Goal: Transaction & Acquisition: Book appointment/travel/reservation

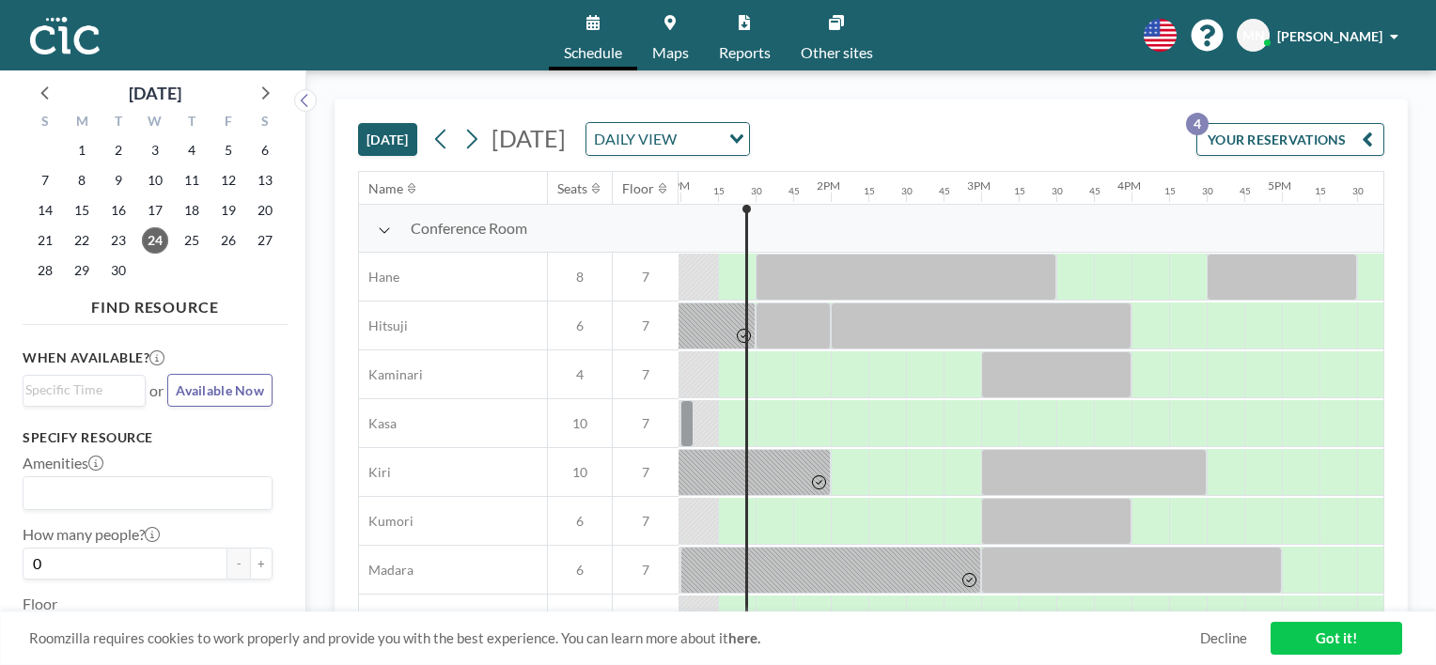
scroll to position [0, 1983]
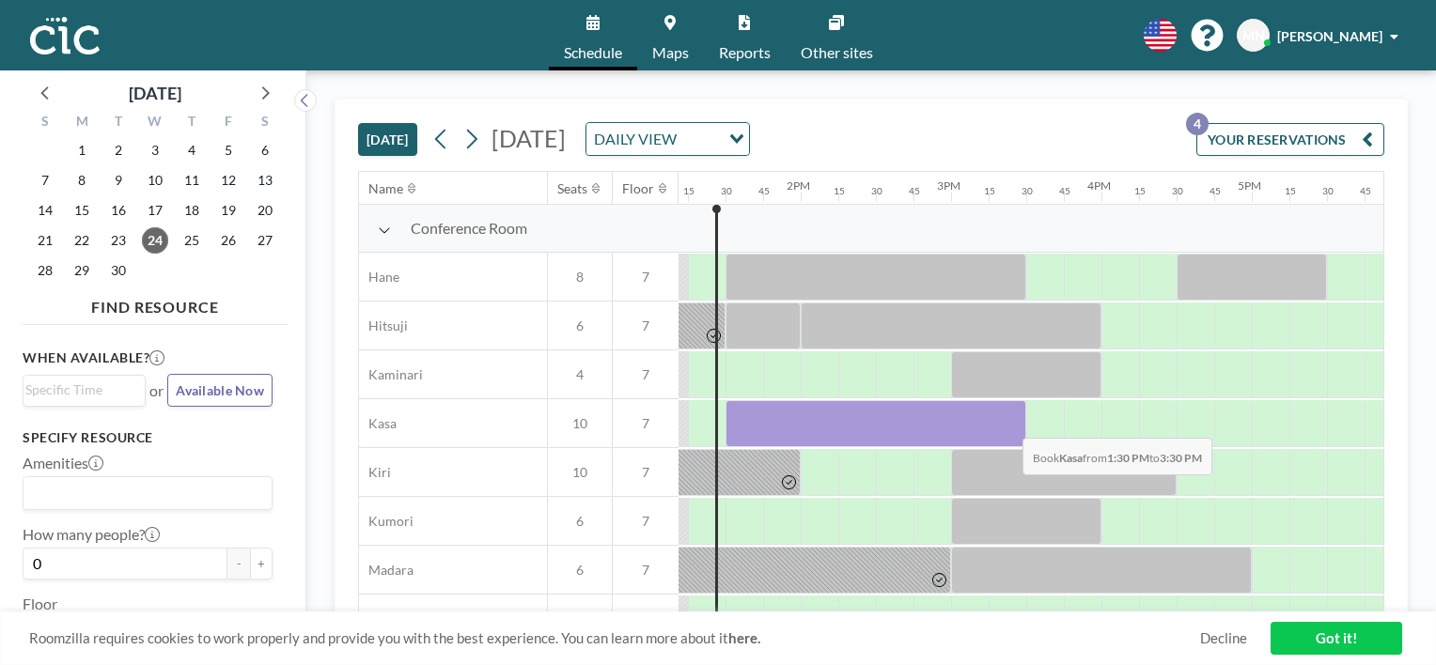
drag, startPoint x: 759, startPoint y: 421, endPoint x: 1007, endPoint y: 423, distance: 248.1
click at [1007, 423] on div at bounding box center [876, 423] width 301 height 47
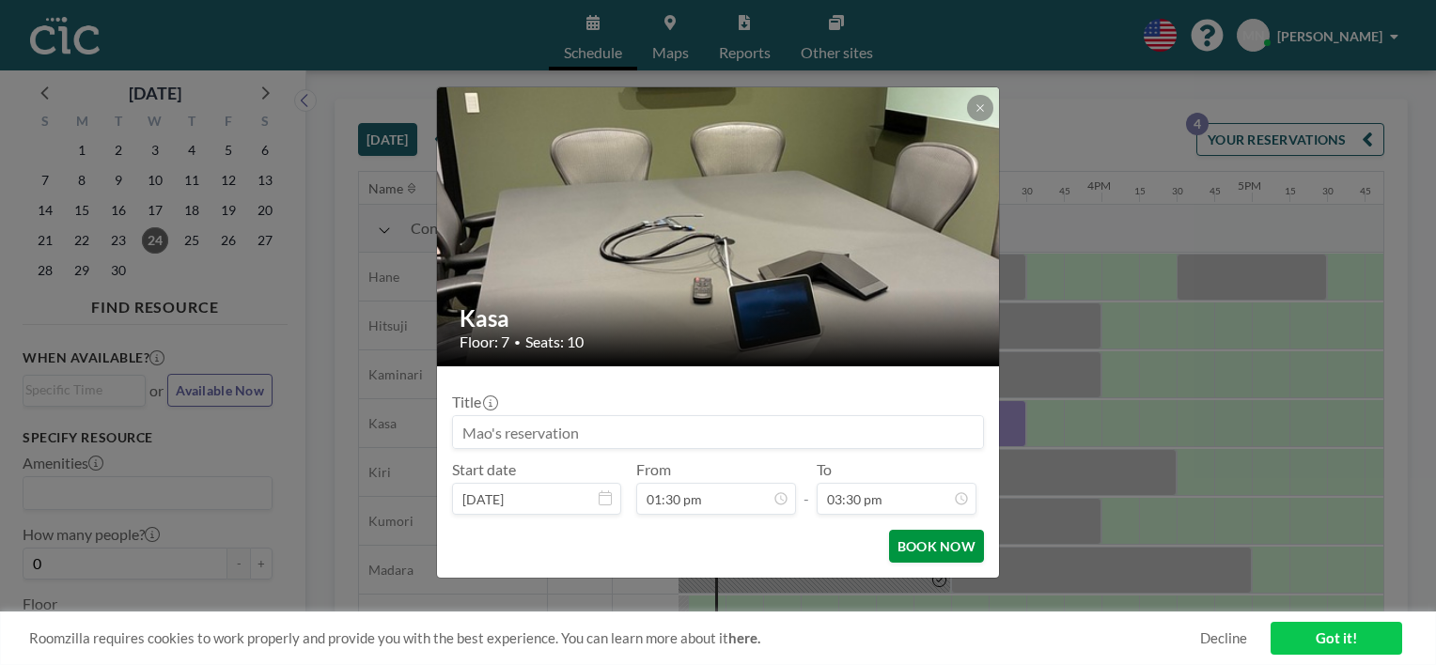
scroll to position [2073, 0]
click at [925, 544] on button "BOOK NOW" at bounding box center [936, 546] width 95 height 33
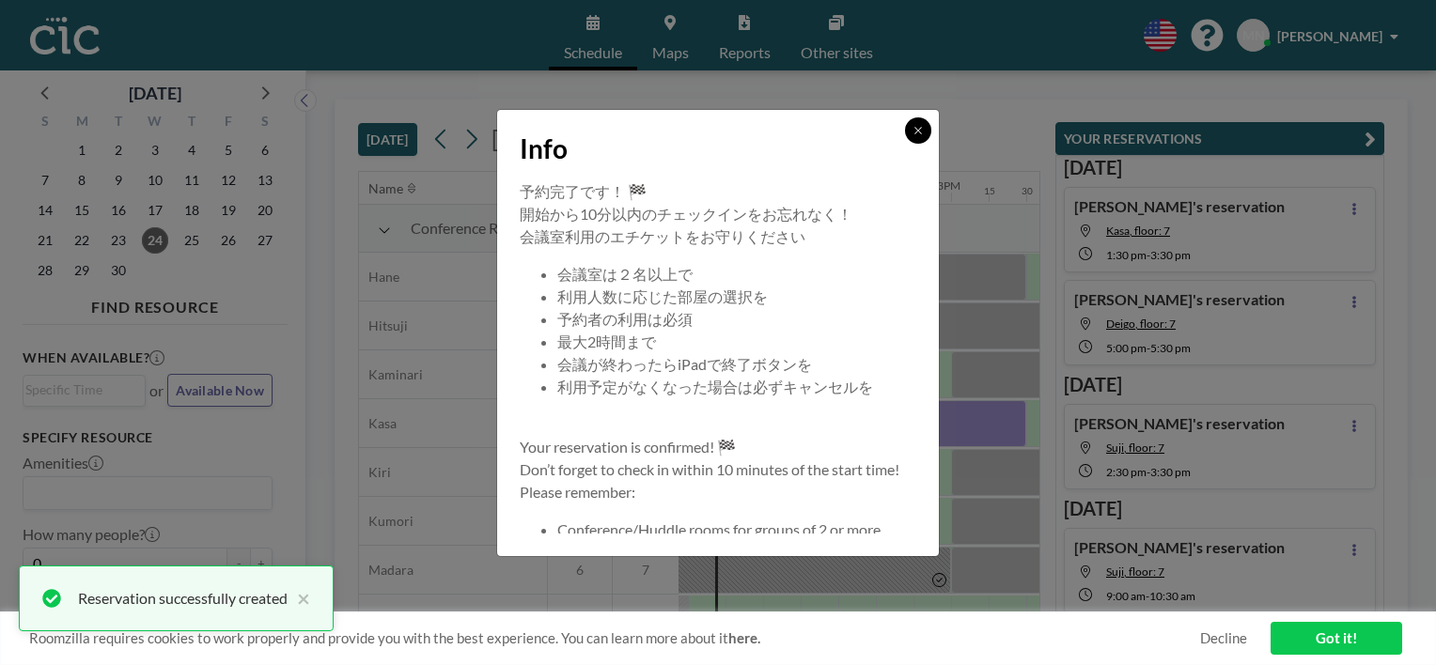
click at [924, 125] on icon at bounding box center [918, 130] width 11 height 11
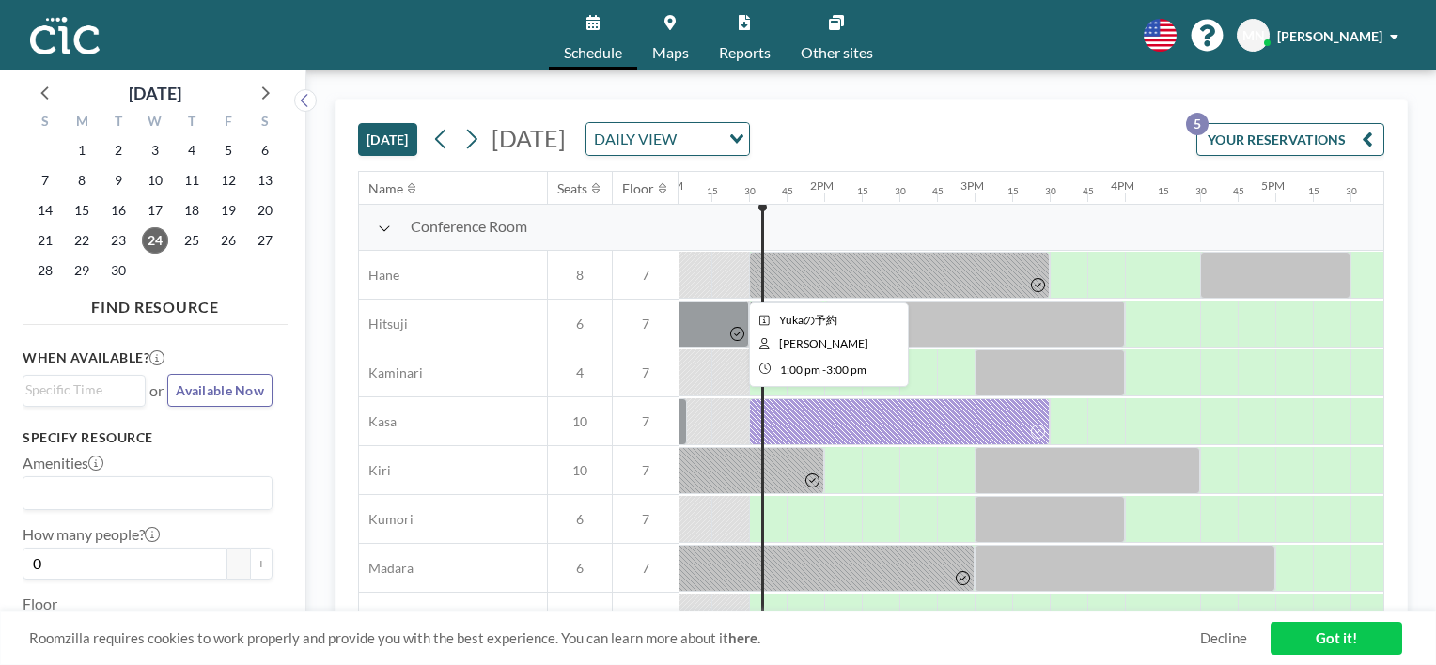
scroll to position [0, 1960]
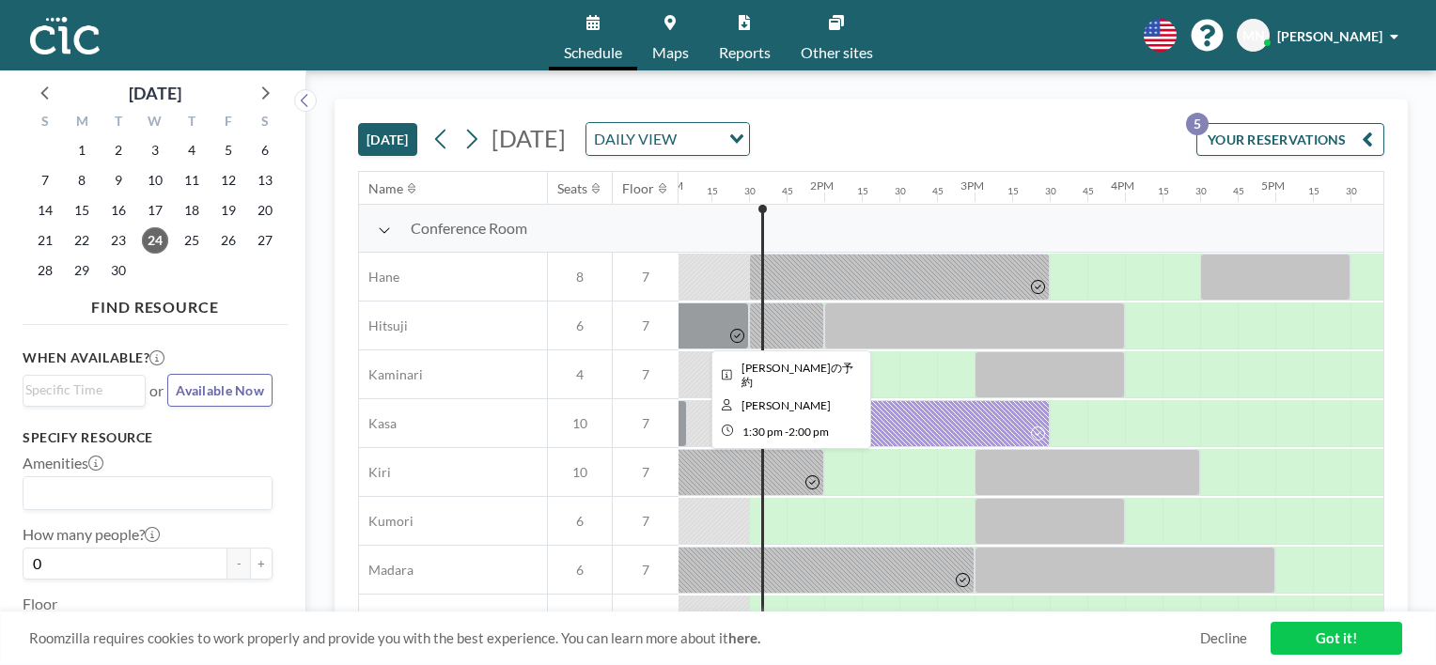
click at [898, 370] on div at bounding box center [523, 375] width 3609 height 49
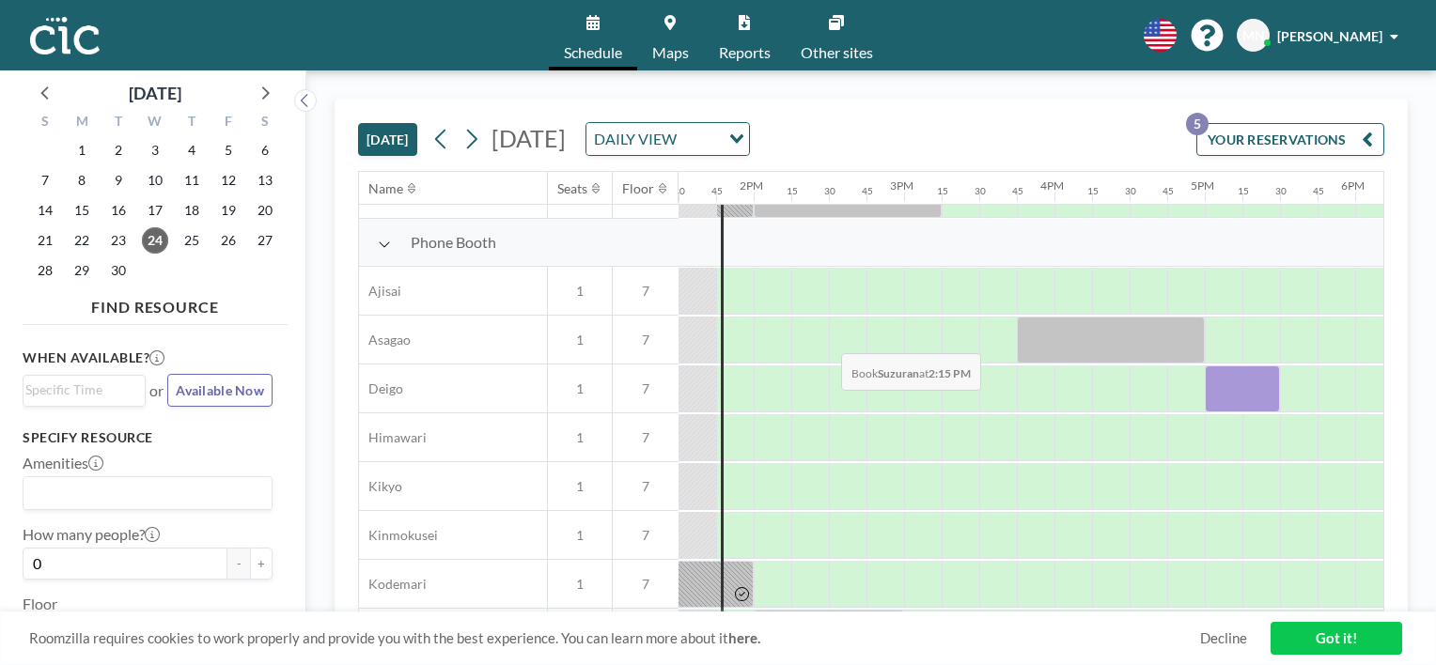
scroll to position [519, 2030]
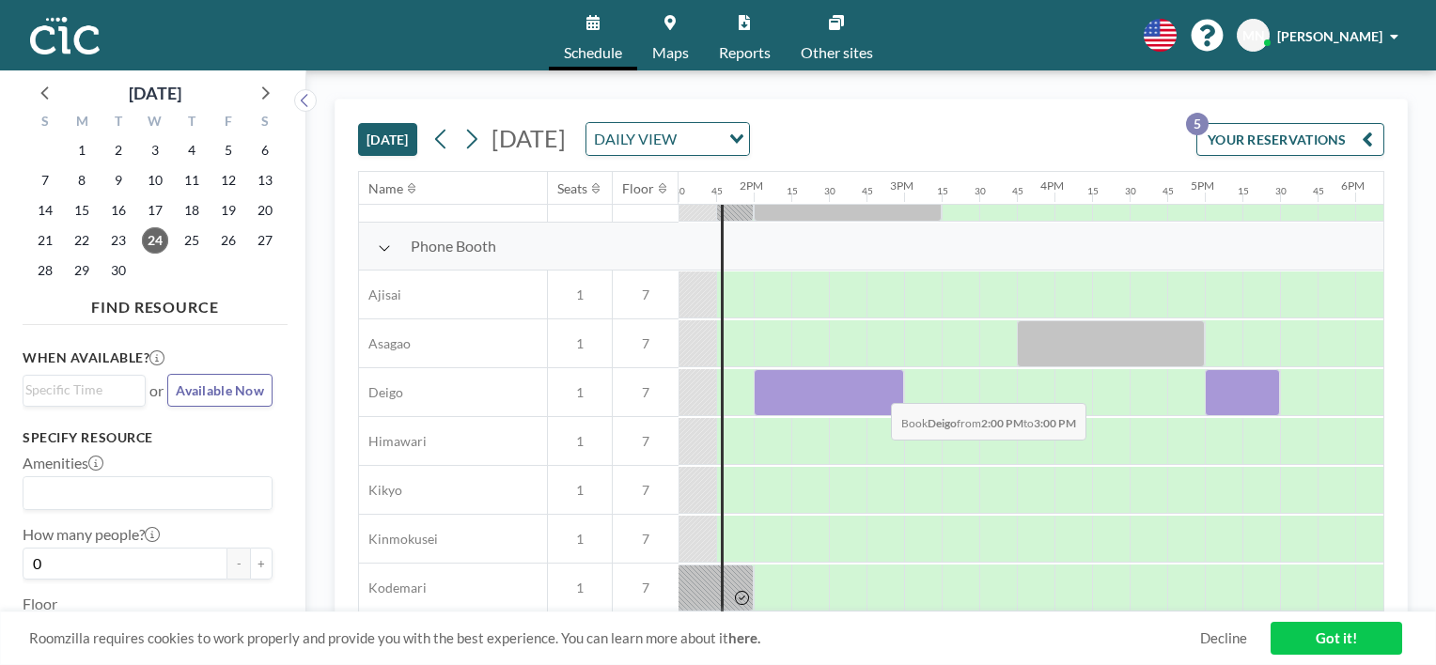
drag, startPoint x: 778, startPoint y: 386, endPoint x: 876, endPoint y: 388, distance: 97.8
click at [876, 388] on div at bounding box center [829, 392] width 150 height 47
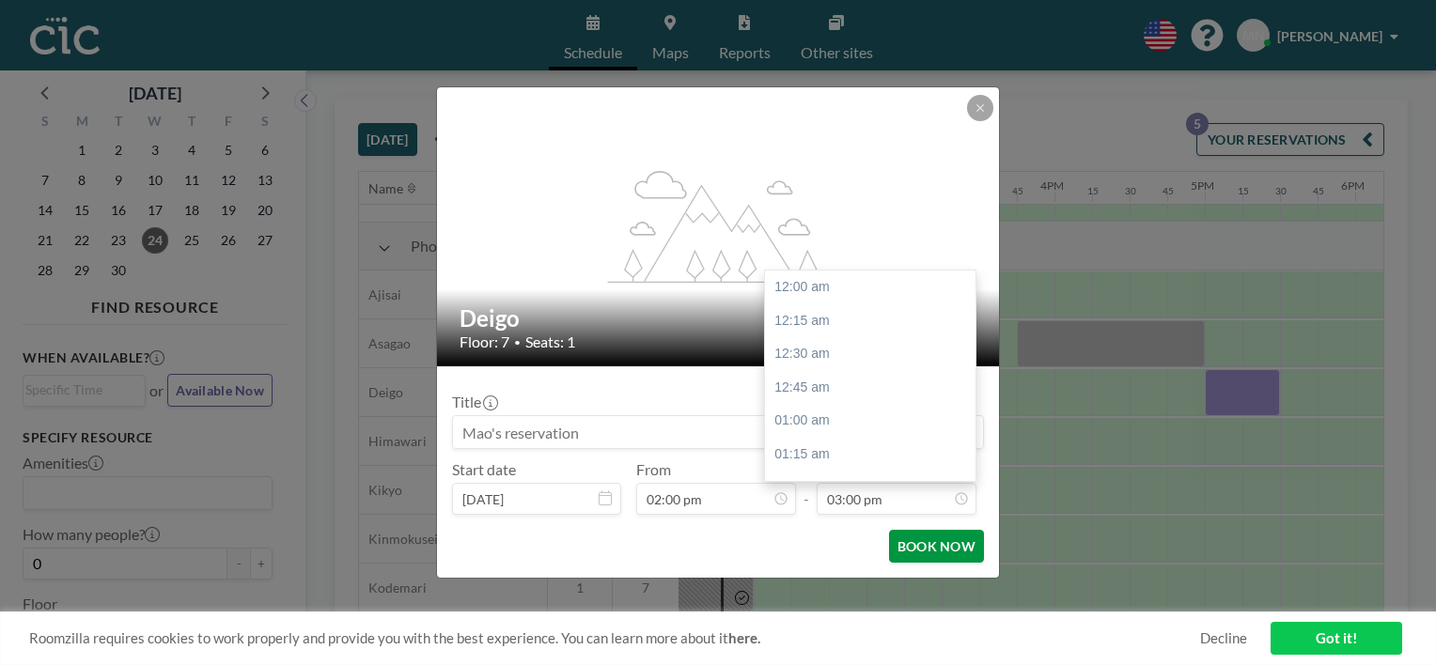
scroll to position [2007, 0]
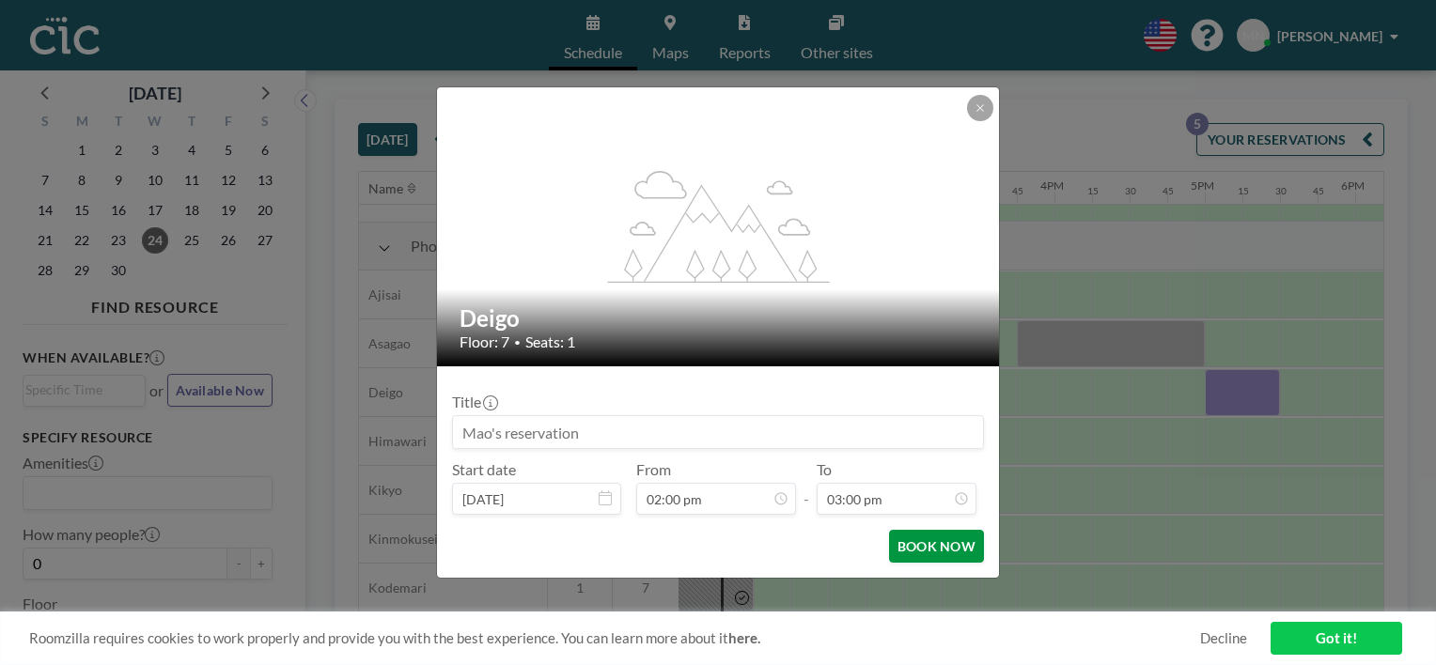
click at [931, 541] on button "BOOK NOW" at bounding box center [936, 546] width 95 height 33
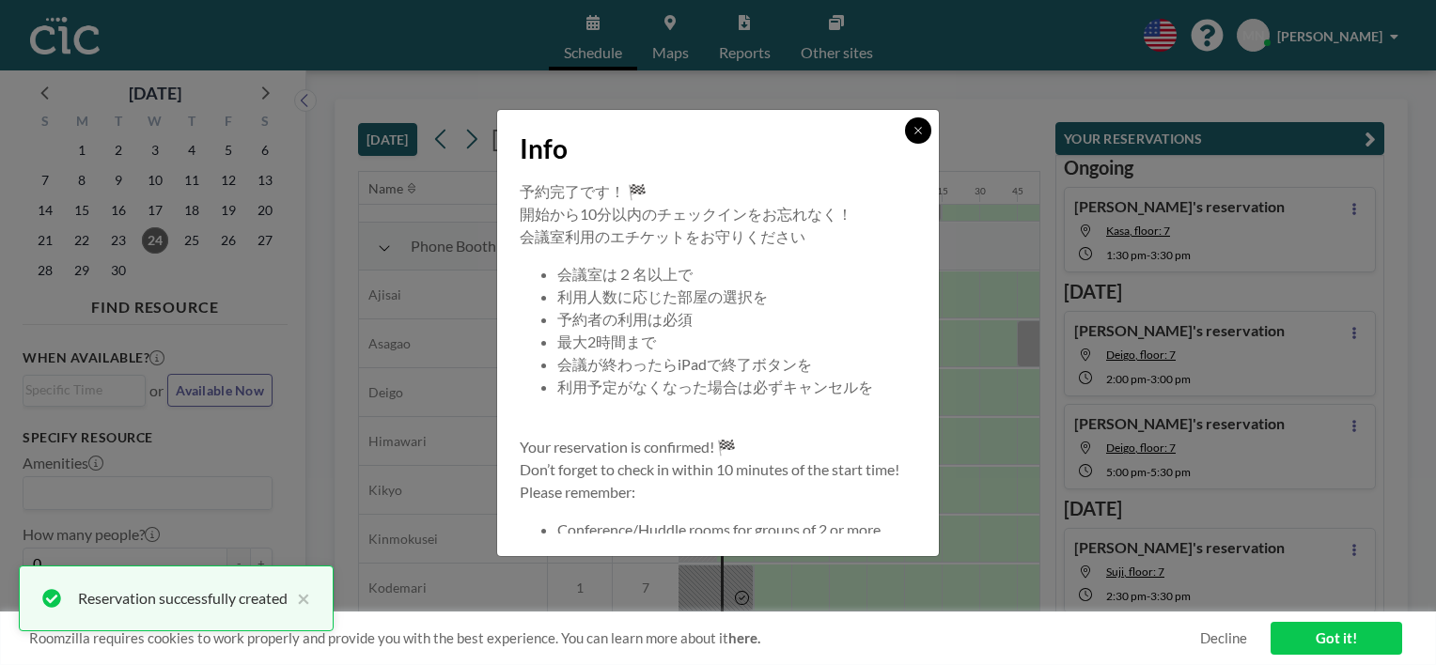
click at [916, 133] on icon at bounding box center [918, 130] width 11 height 11
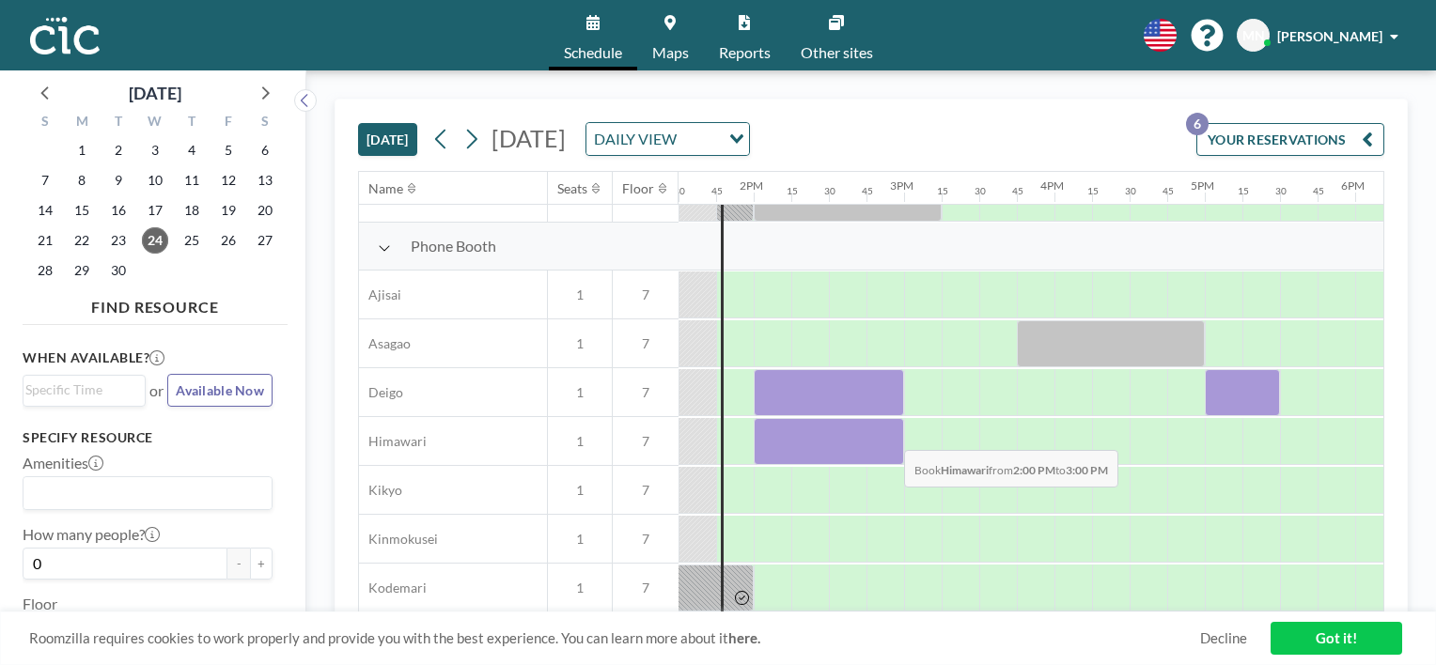
drag, startPoint x: 763, startPoint y: 433, endPoint x: 889, endPoint y: 435, distance: 126.0
click at [889, 435] on div at bounding box center [829, 441] width 150 height 47
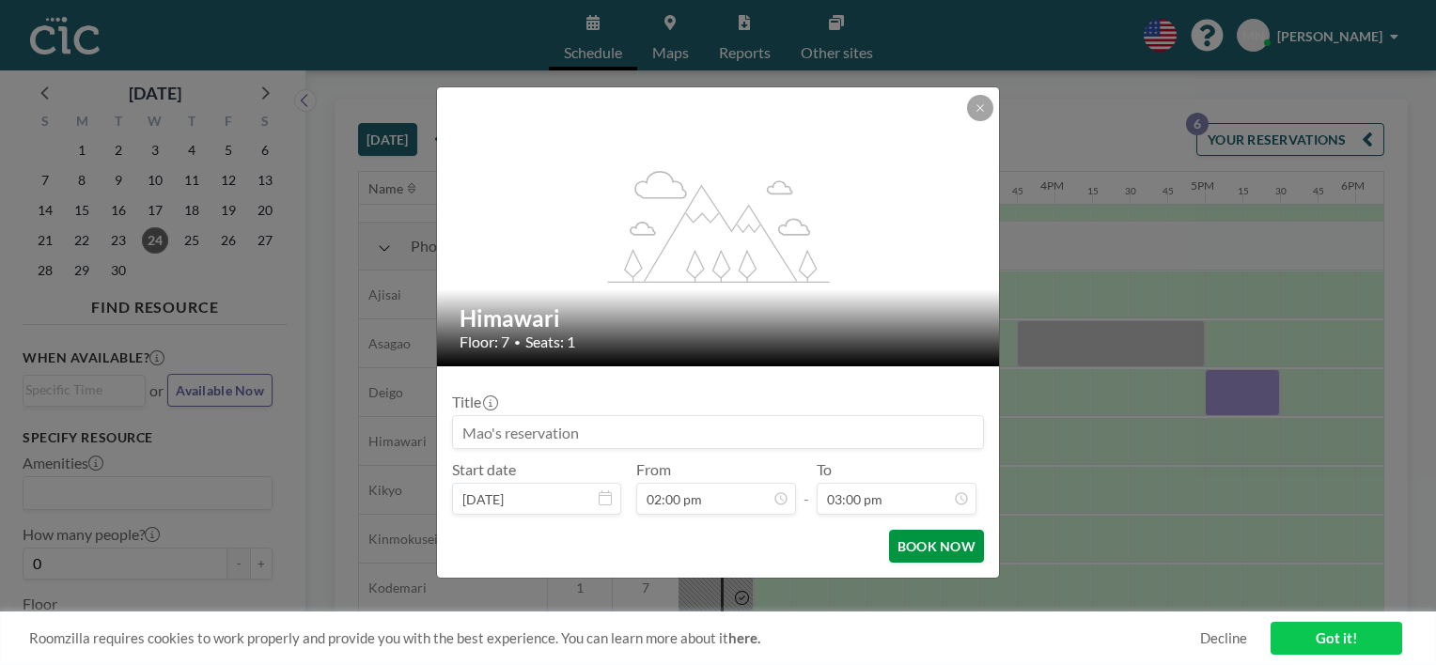
click at [914, 547] on button "BOOK NOW" at bounding box center [936, 546] width 95 height 33
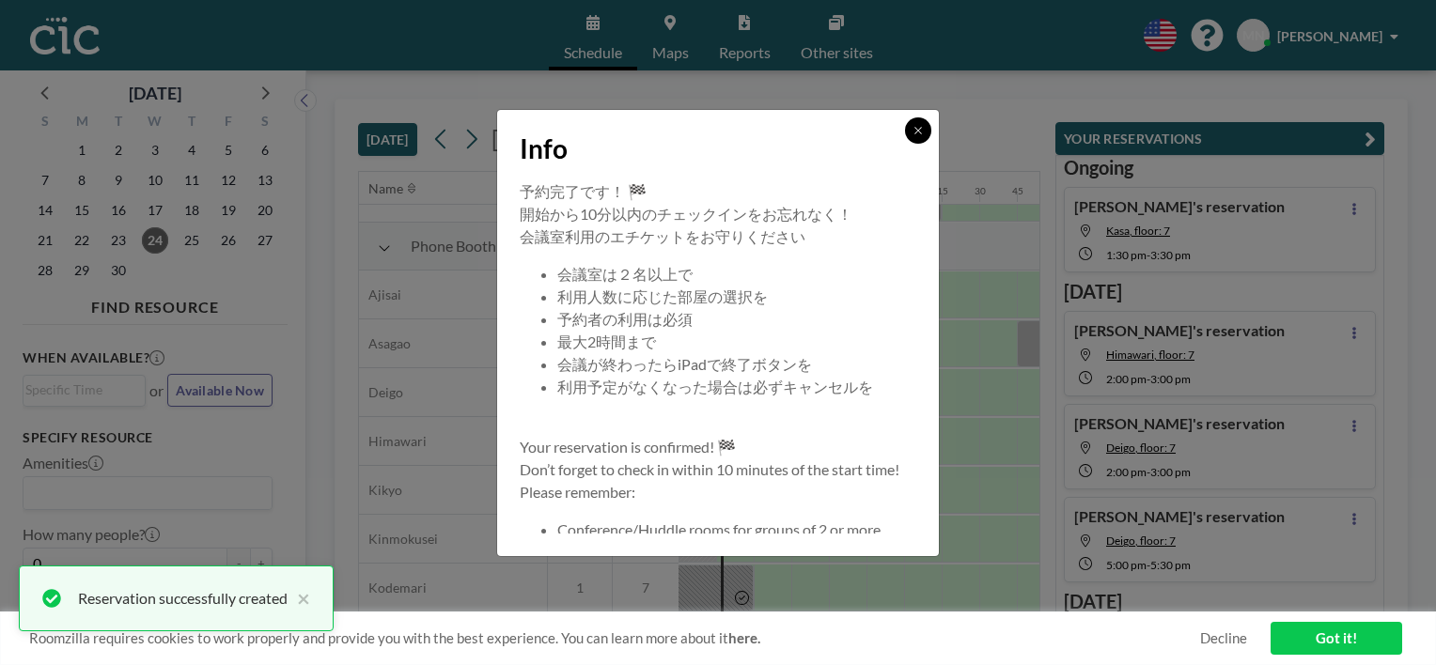
click at [923, 133] on icon at bounding box center [918, 130] width 11 height 11
